Goal: Find specific page/section

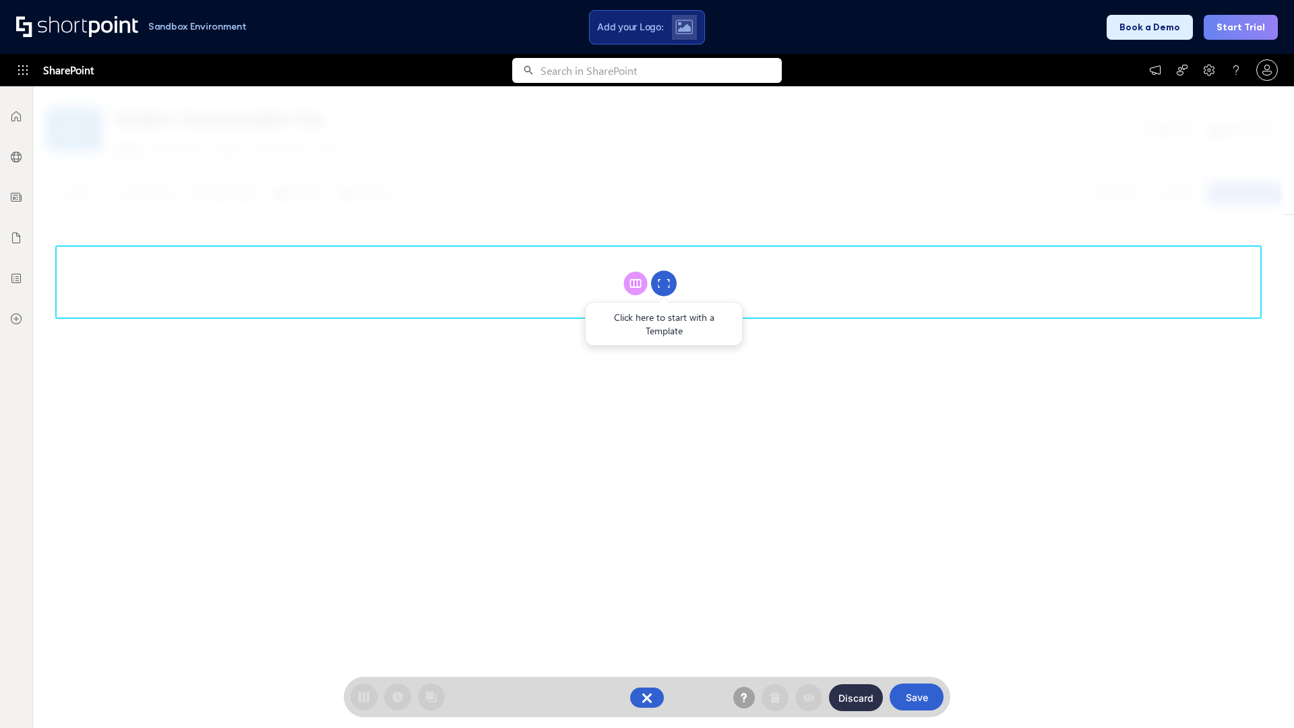
click at [664, 283] on circle at bounding box center [664, 284] width 26 height 26
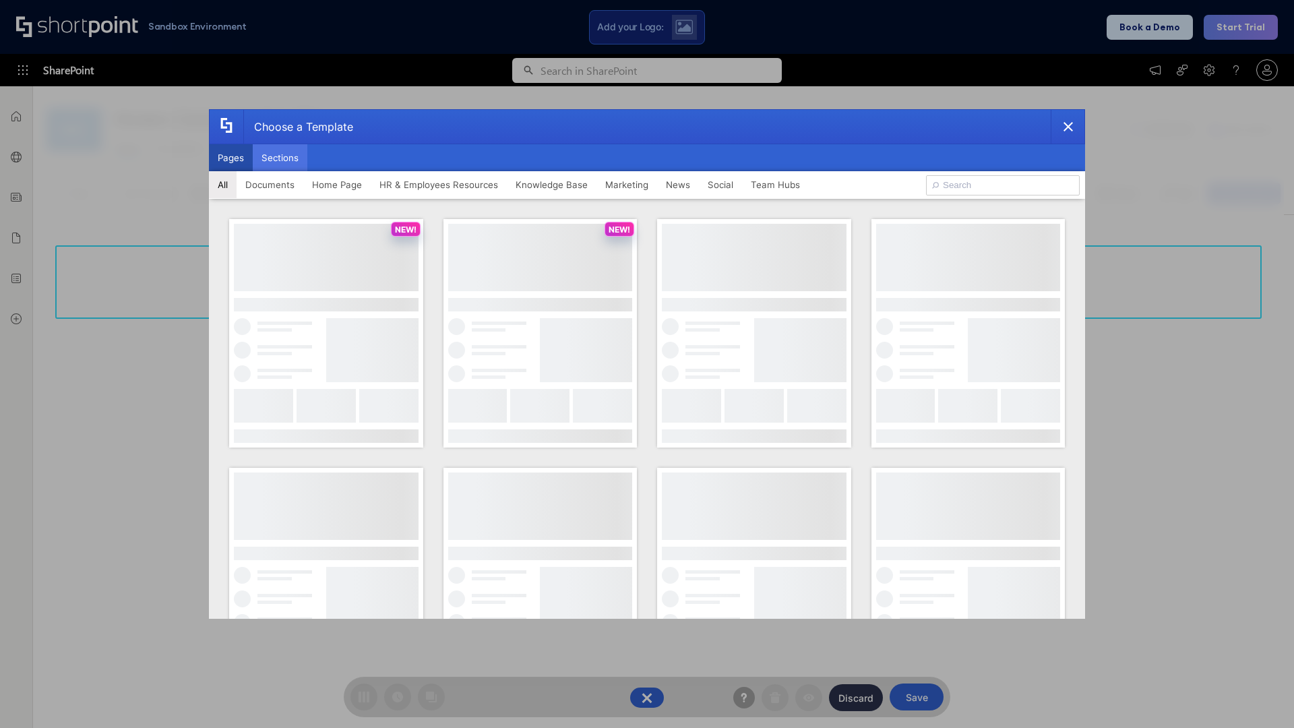
click at [280, 158] on button "Sections" at bounding box center [280, 157] width 55 height 27
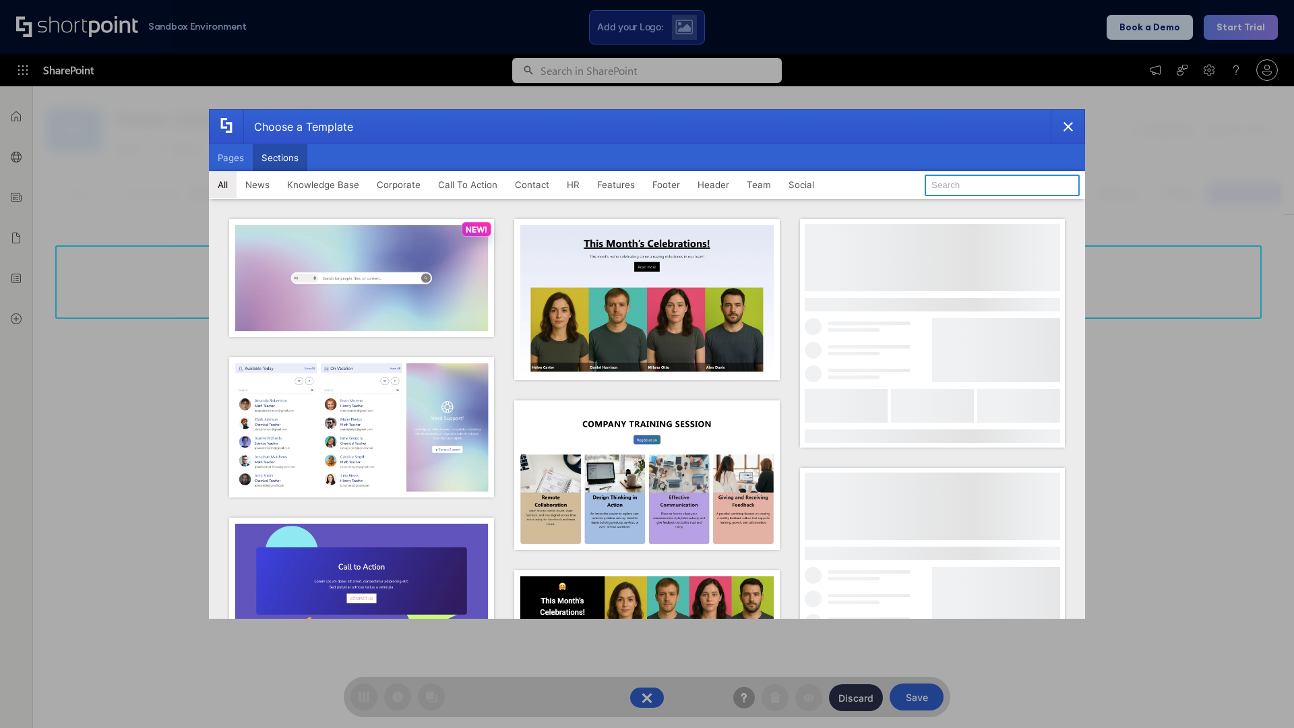
type input "Articles"
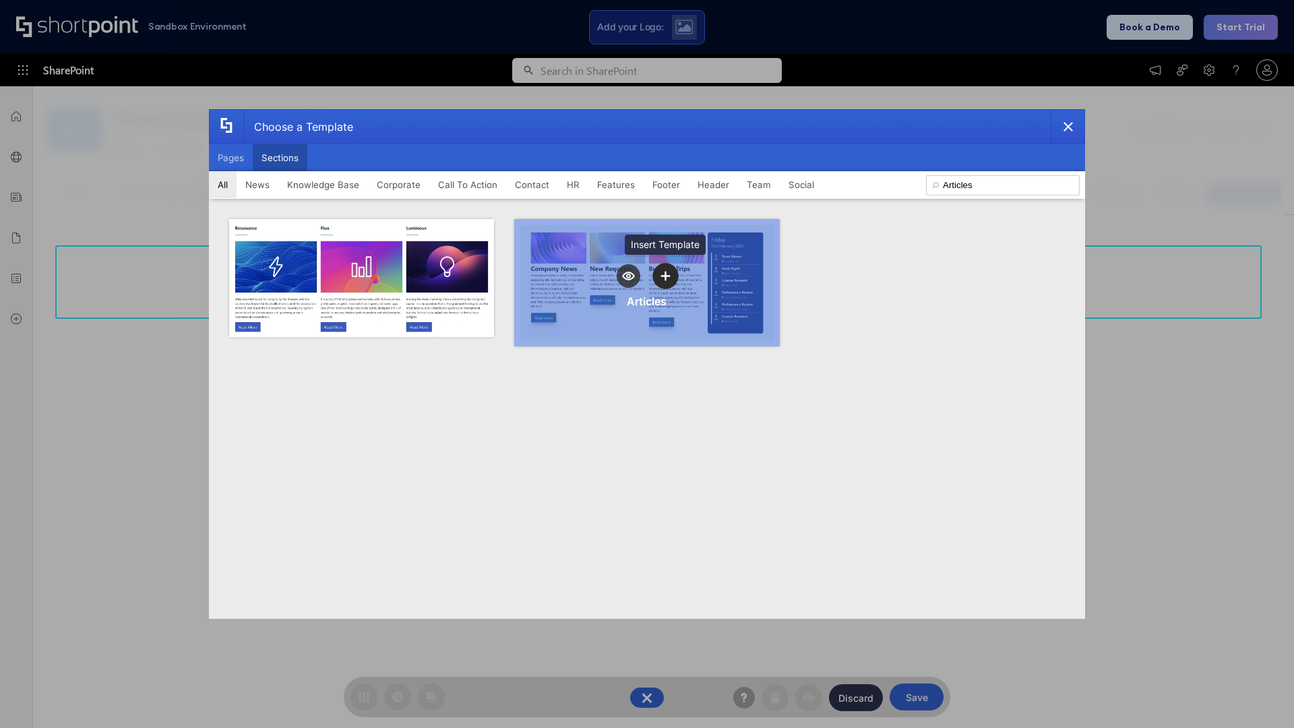
click at [665, 276] on icon "template selector" at bounding box center [664, 275] width 9 height 9
